Goal: Information Seeking & Learning: Learn about a topic

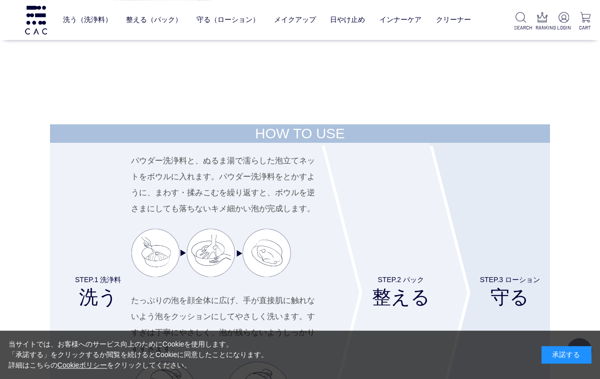
scroll to position [3513, 0]
click at [347, 38] on link "ジェル" at bounding box center [338, 40] width 21 height 8
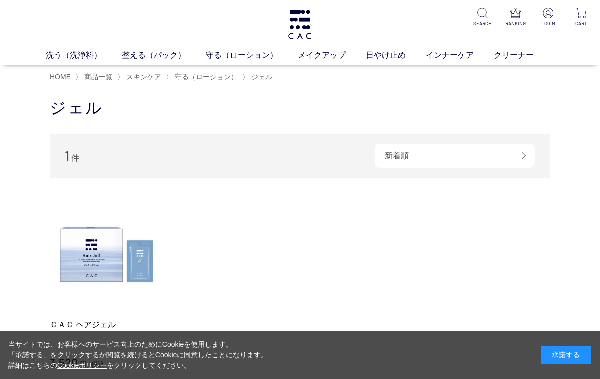
click at [195, 80] on span "守る（ローション）" at bounding box center [206, 77] width 63 height 8
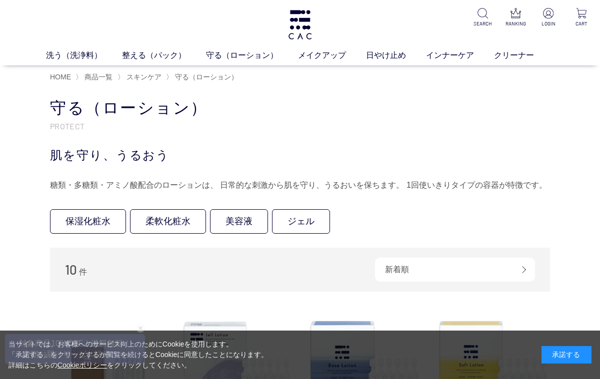
click at [174, 223] on link "柔軟化粧水" at bounding box center [168, 221] width 76 height 24
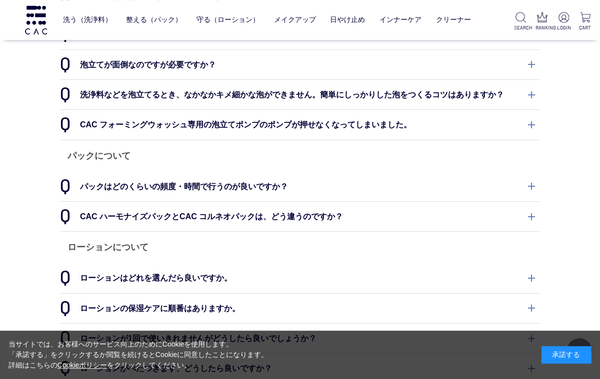
scroll to position [188, 0]
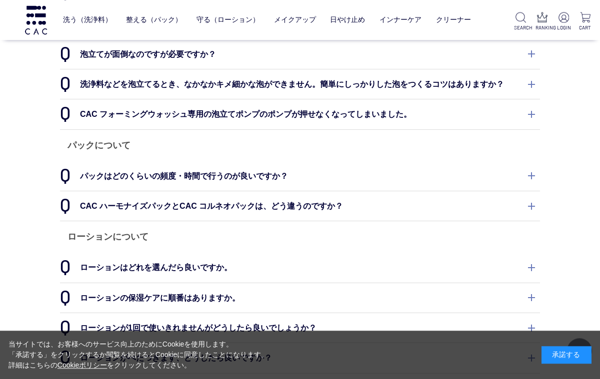
click at [534, 258] on dt "ローションはどれを選んだら良いですか。" at bounding box center [300, 267] width 480 height 29
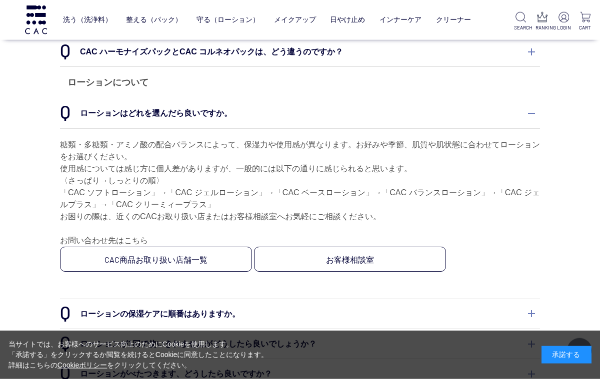
scroll to position [344, 0]
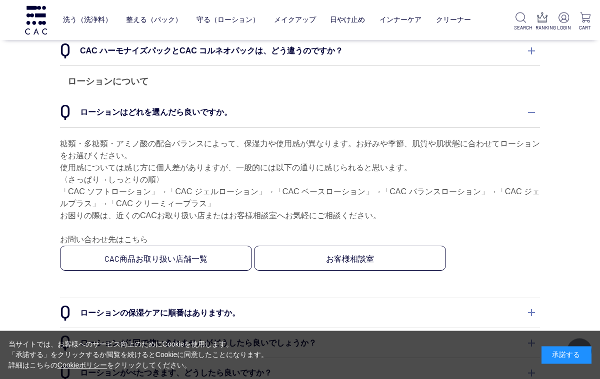
click at [529, 303] on dt "ローションの保湿ケアに順番はありますか。" at bounding box center [300, 312] width 480 height 29
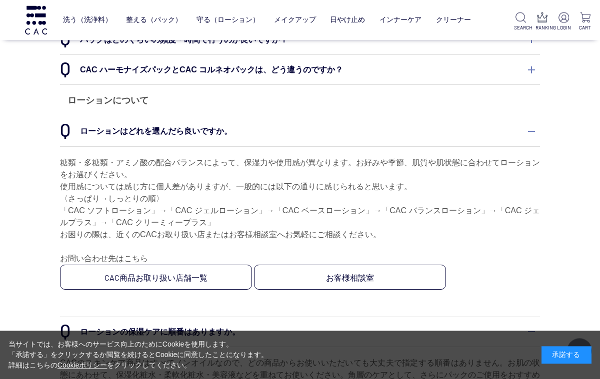
scroll to position [325, 0]
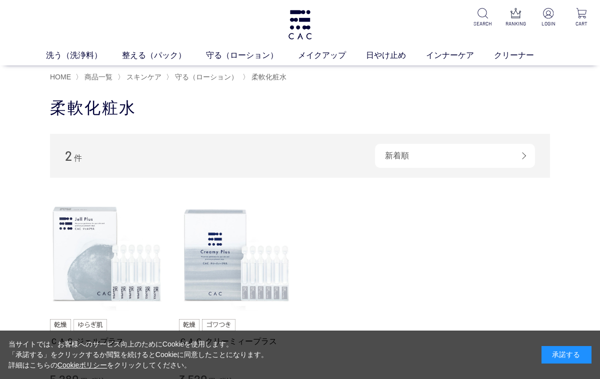
click at [211, 77] on span "守る（ローション）" at bounding box center [206, 77] width 63 height 8
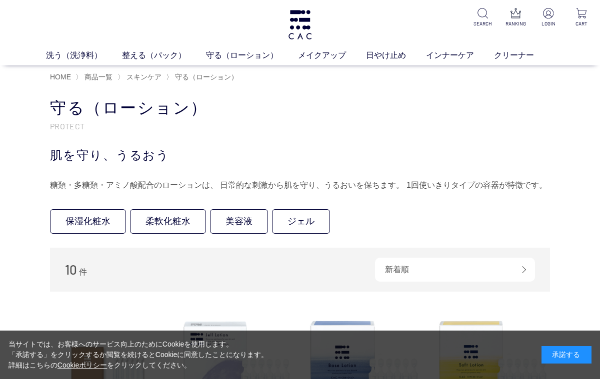
click at [93, 224] on link "保湿化粧水" at bounding box center [88, 221] width 76 height 24
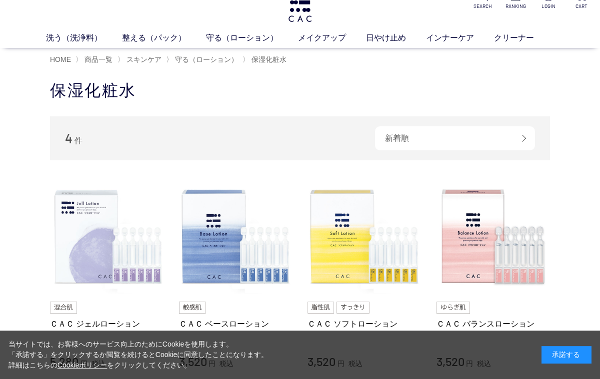
scroll to position [16, 0]
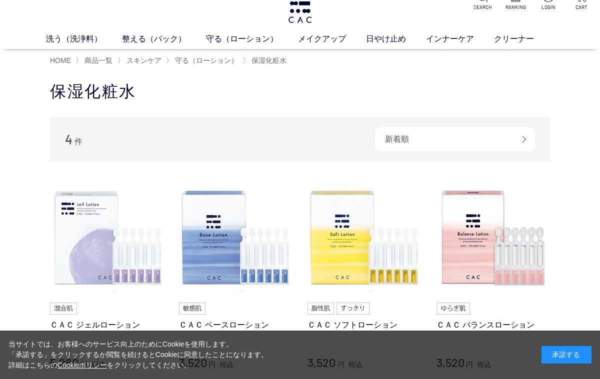
click at [215, 58] on span "守る（ローション）" at bounding box center [206, 60] width 63 height 8
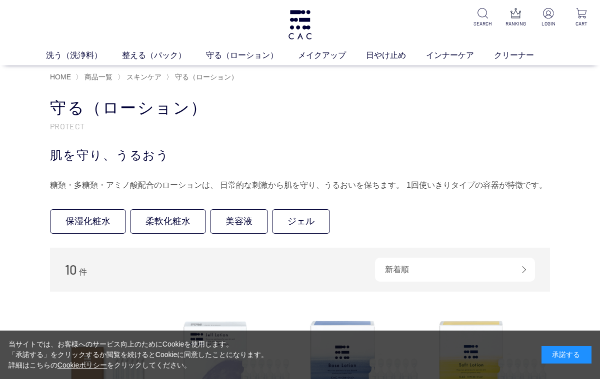
click at [240, 226] on link "美容液" at bounding box center [239, 221] width 58 height 24
click at [55, 79] on span "HOME" at bounding box center [60, 77] width 21 height 8
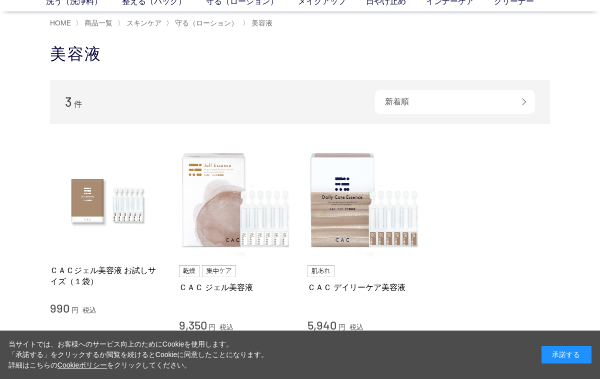
scroll to position [38, 0]
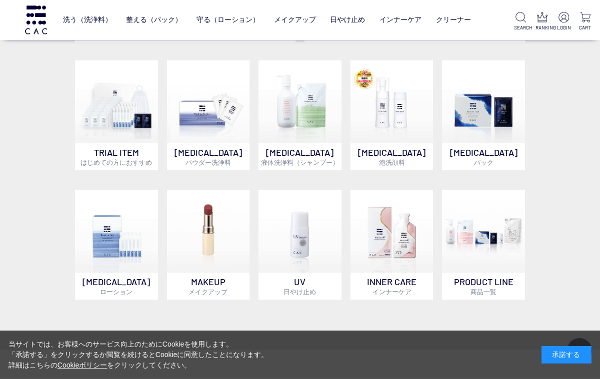
scroll to position [577, 0]
